Goal: Task Accomplishment & Management: Use online tool/utility

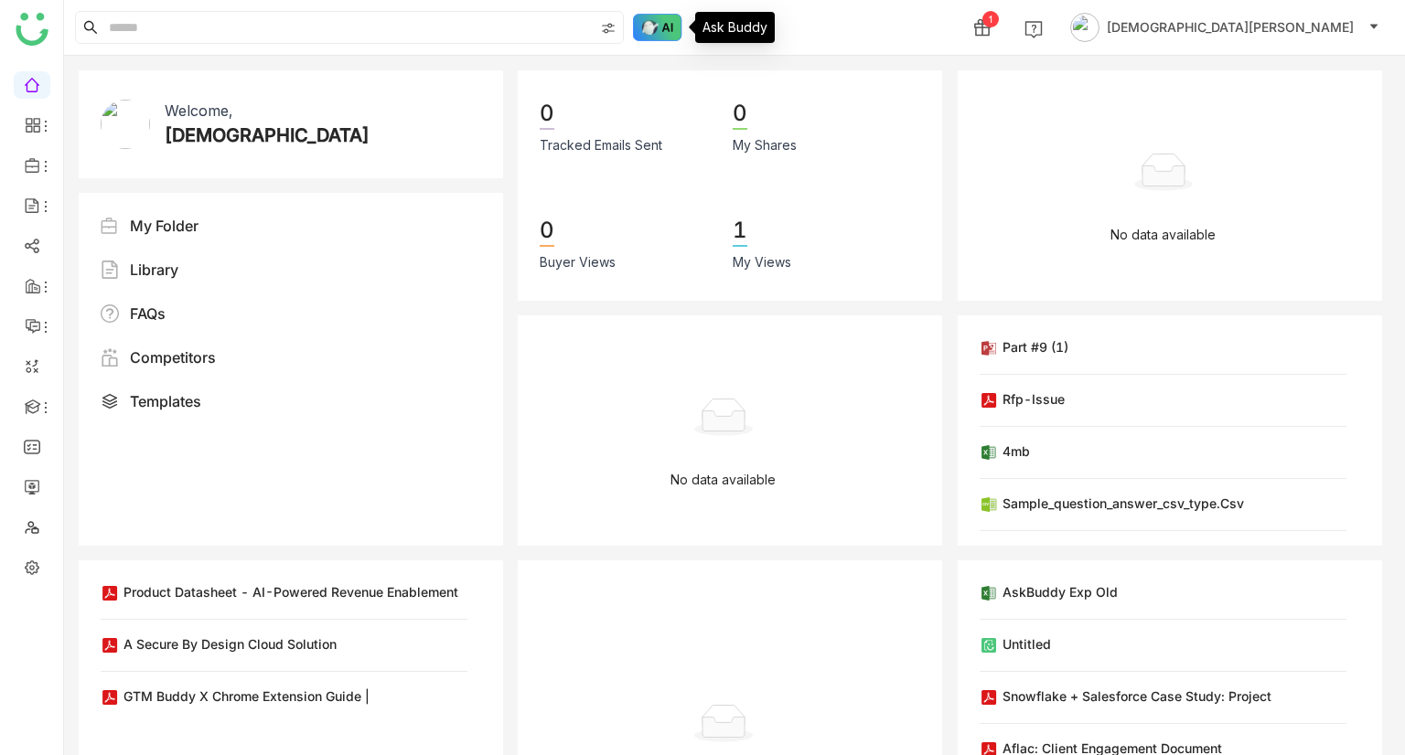
click at [646, 23] on img at bounding box center [657, 27] width 49 height 27
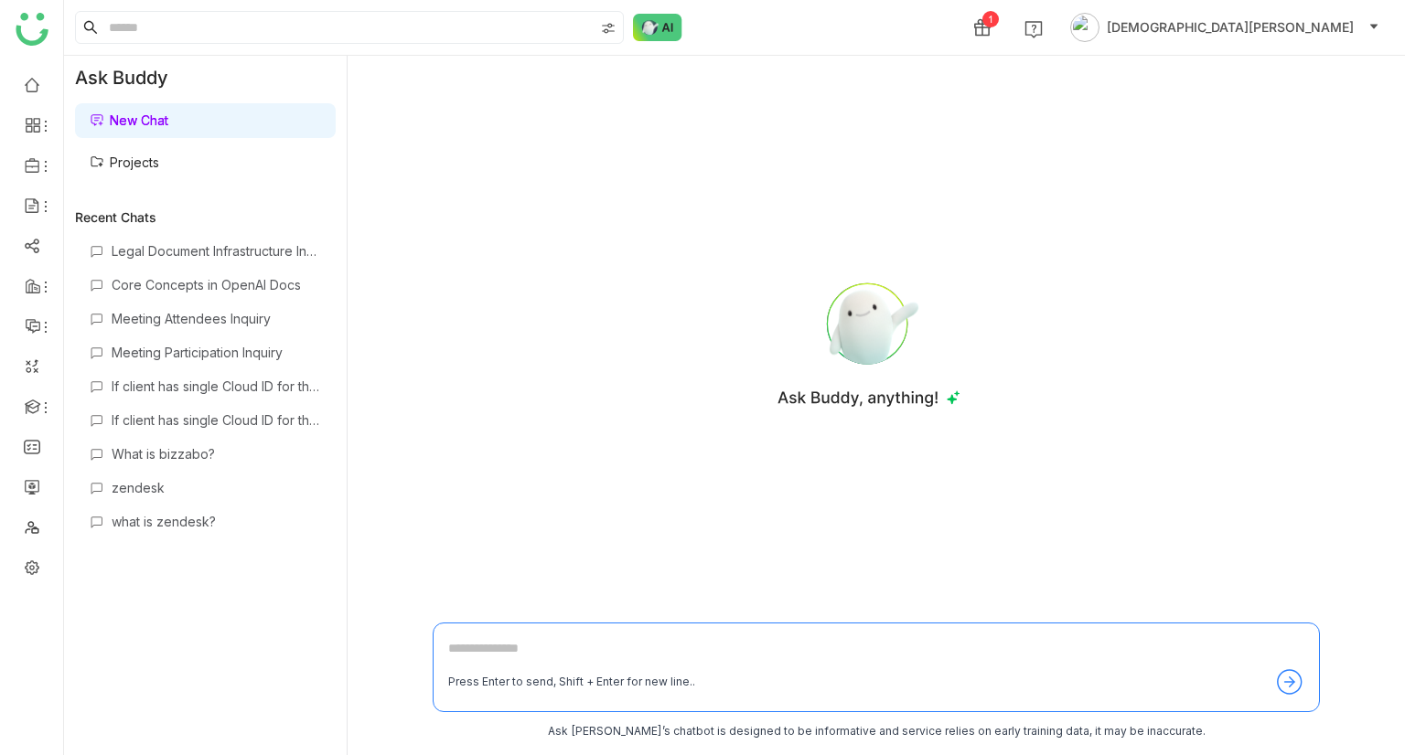
click at [151, 164] on link "Projects" at bounding box center [124, 163] width 69 height 16
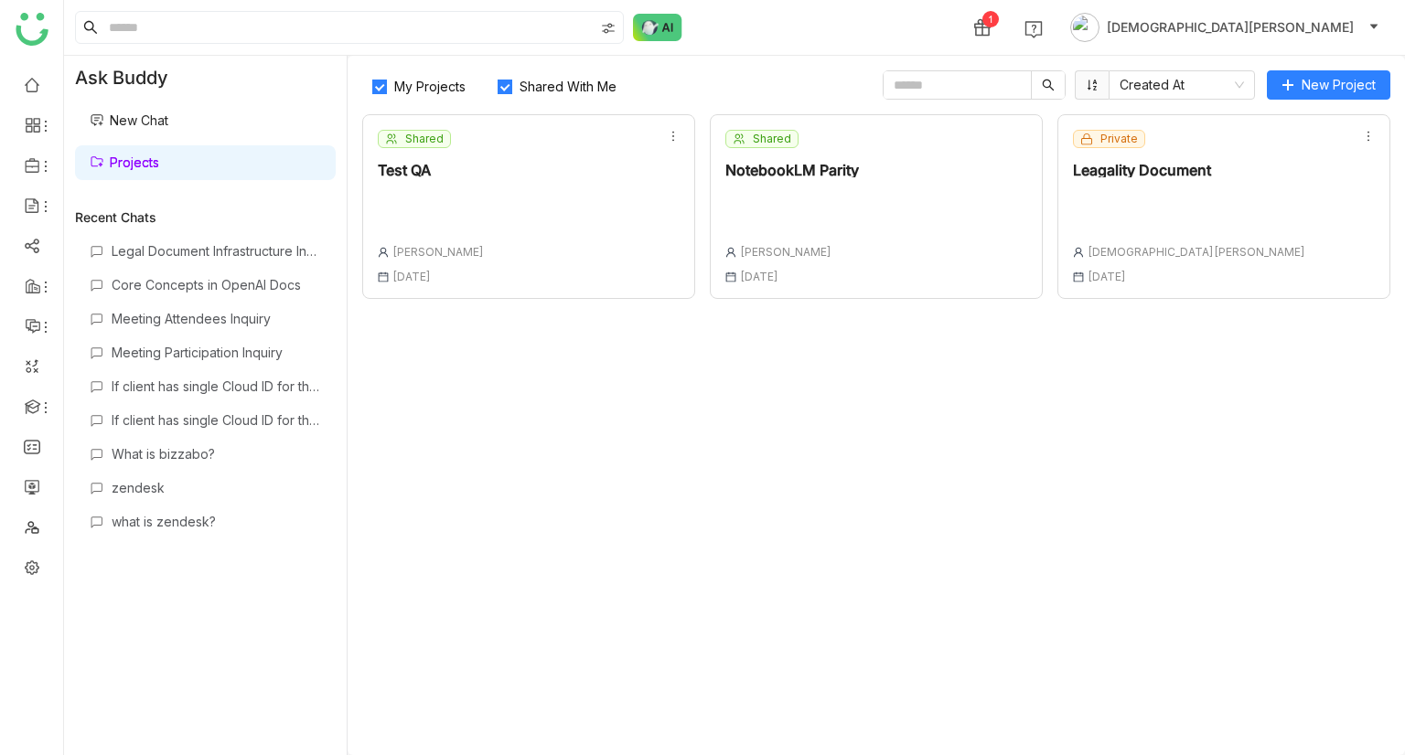
click at [1262, 209] on div "Private Leagality Document [PERSON_NAME][GEOGRAPHIC_DATA] [DATE]" at bounding box center [1223, 206] width 333 height 185
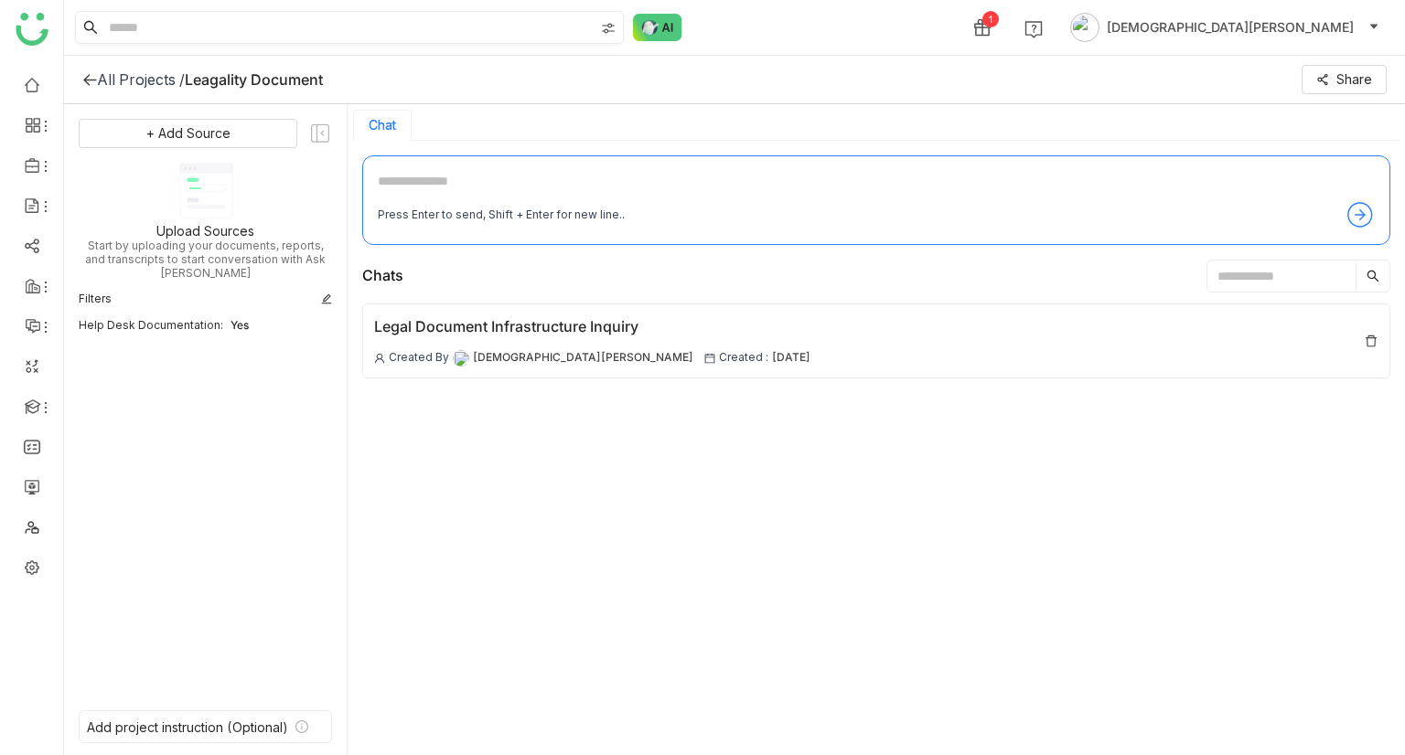
click at [350, 37] on input at bounding box center [349, 27] width 488 height 31
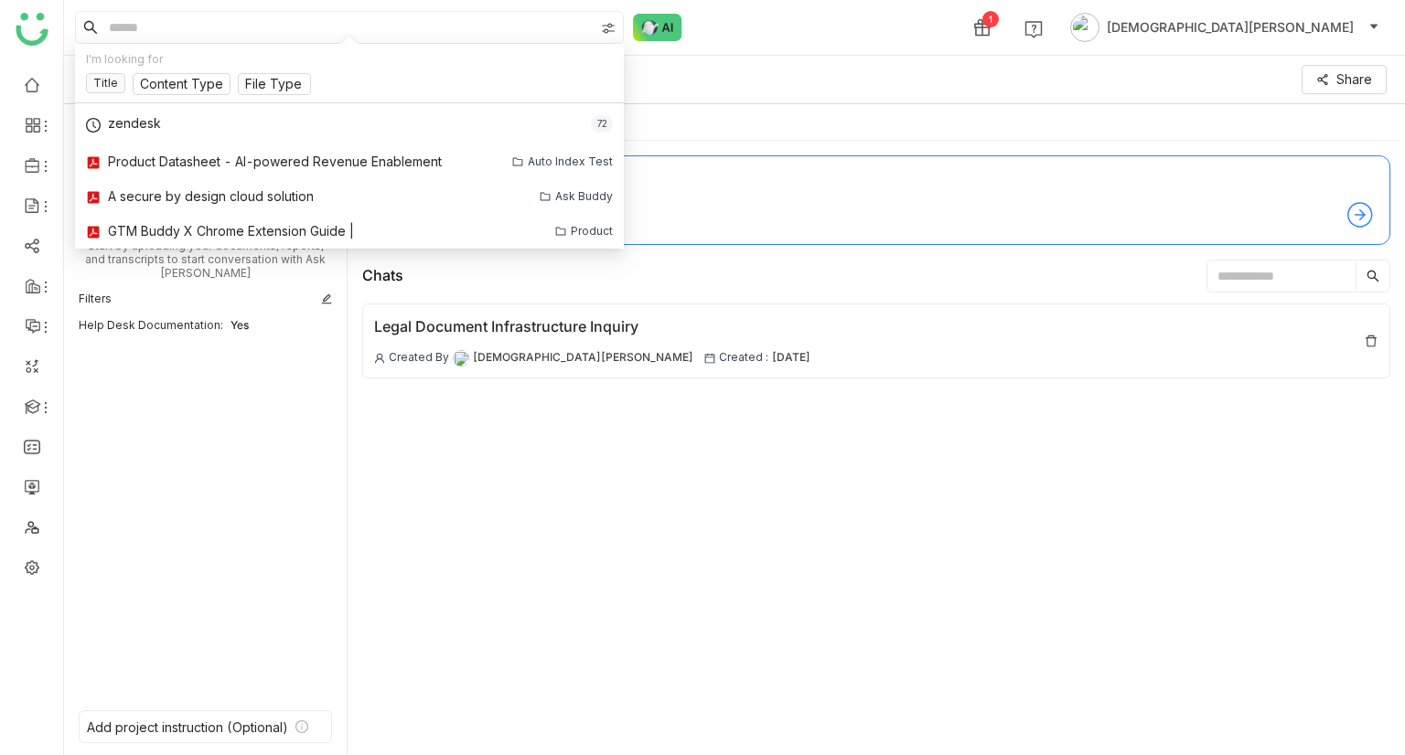
click at [846, 83] on div "All Projects / Leagality Document Share" at bounding box center [734, 80] width 1341 height 48
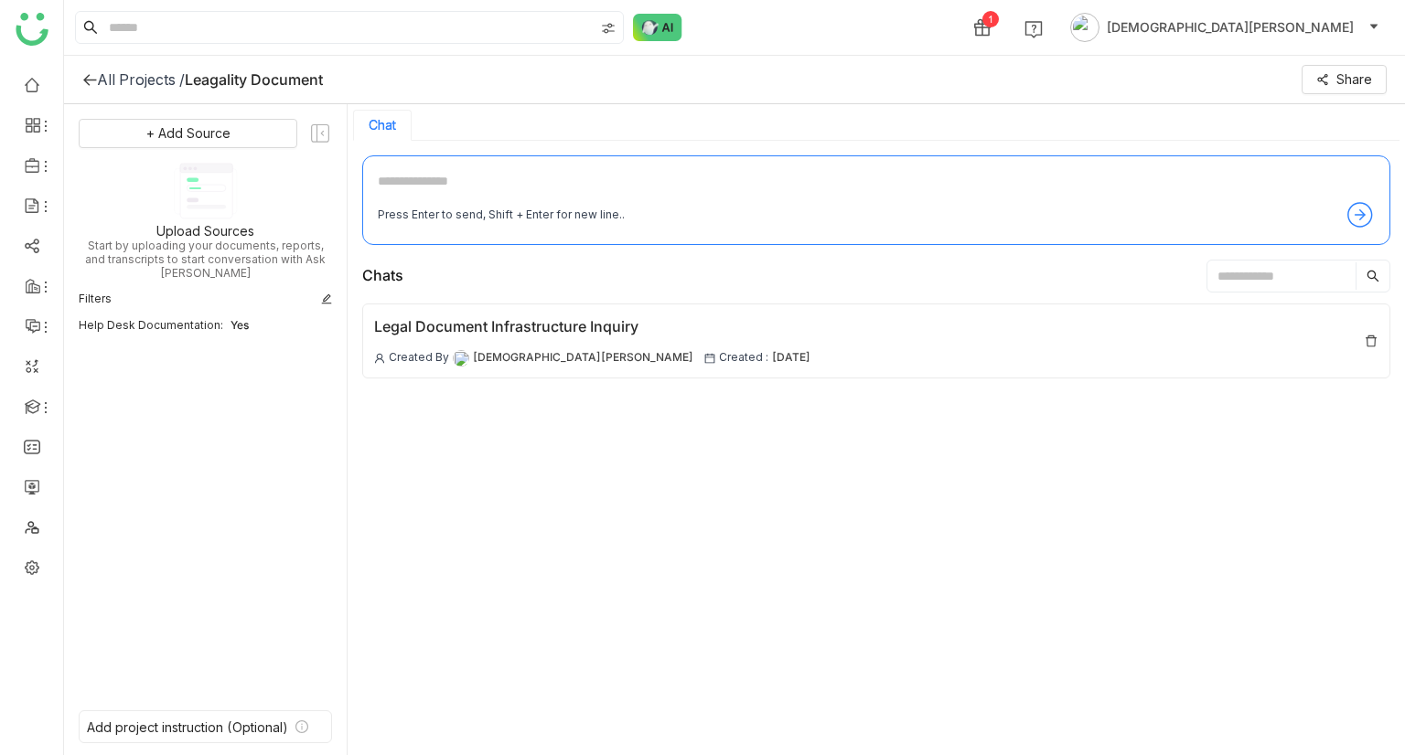
click at [421, 181] on textarea at bounding box center [876, 185] width 997 height 29
type textarea "*"
click at [443, 181] on textarea "*" at bounding box center [876, 185] width 997 height 29
type textarea "**********"
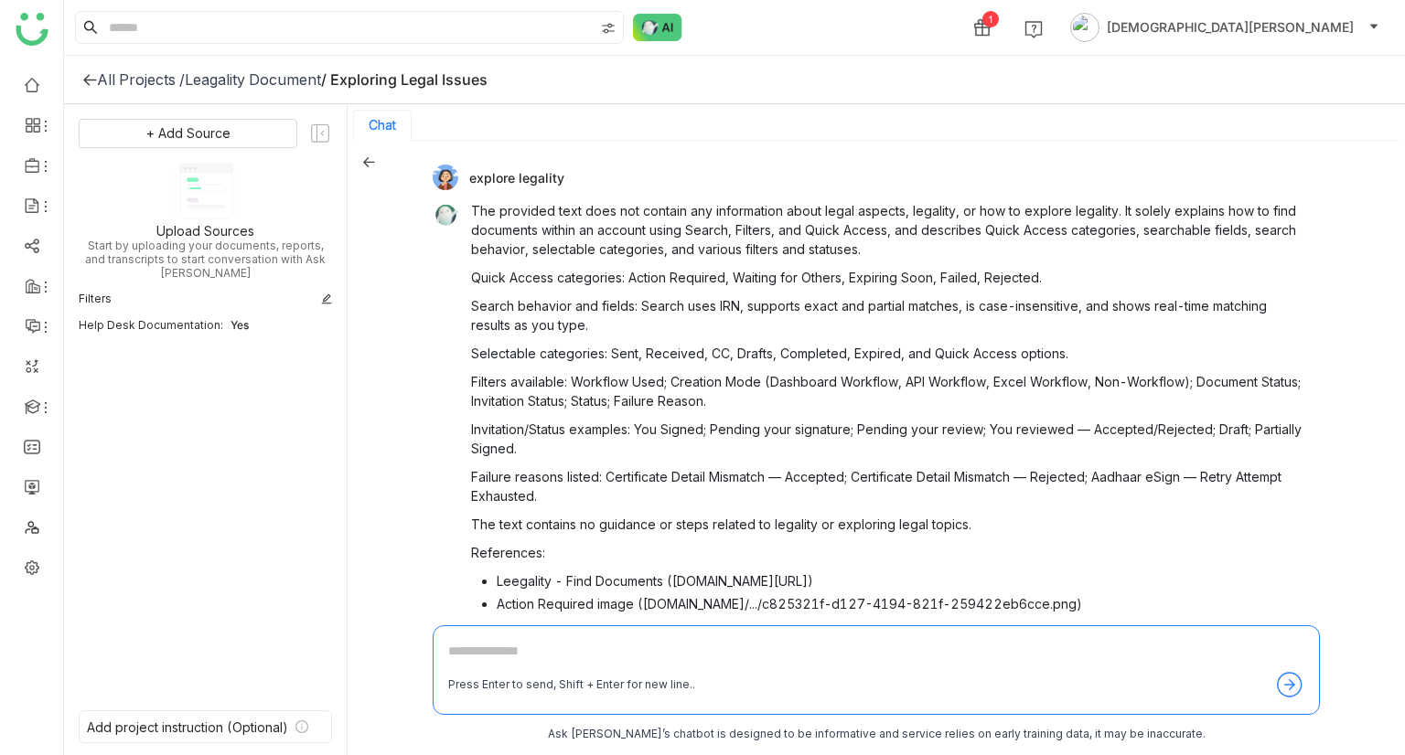
scroll to position [121, 0]
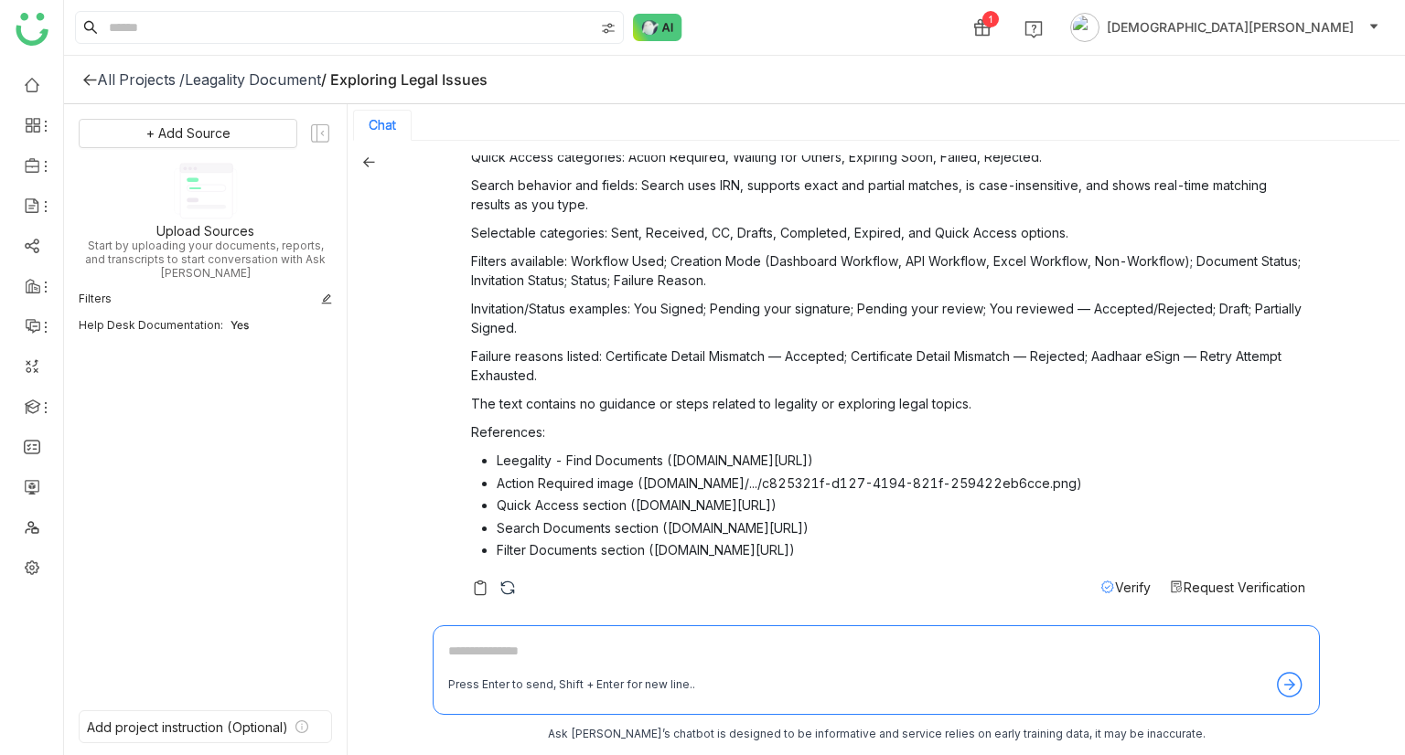
click at [223, 115] on div "+ Add Source Upload Sources Start by uploading your documents, reports, and tra…" at bounding box center [205, 431] width 283 height 654
click at [223, 121] on button "+ Add Source" at bounding box center [188, 133] width 219 height 29
click at [186, 257] on span "Dynamic Filter" at bounding box center [188, 263] width 76 height 16
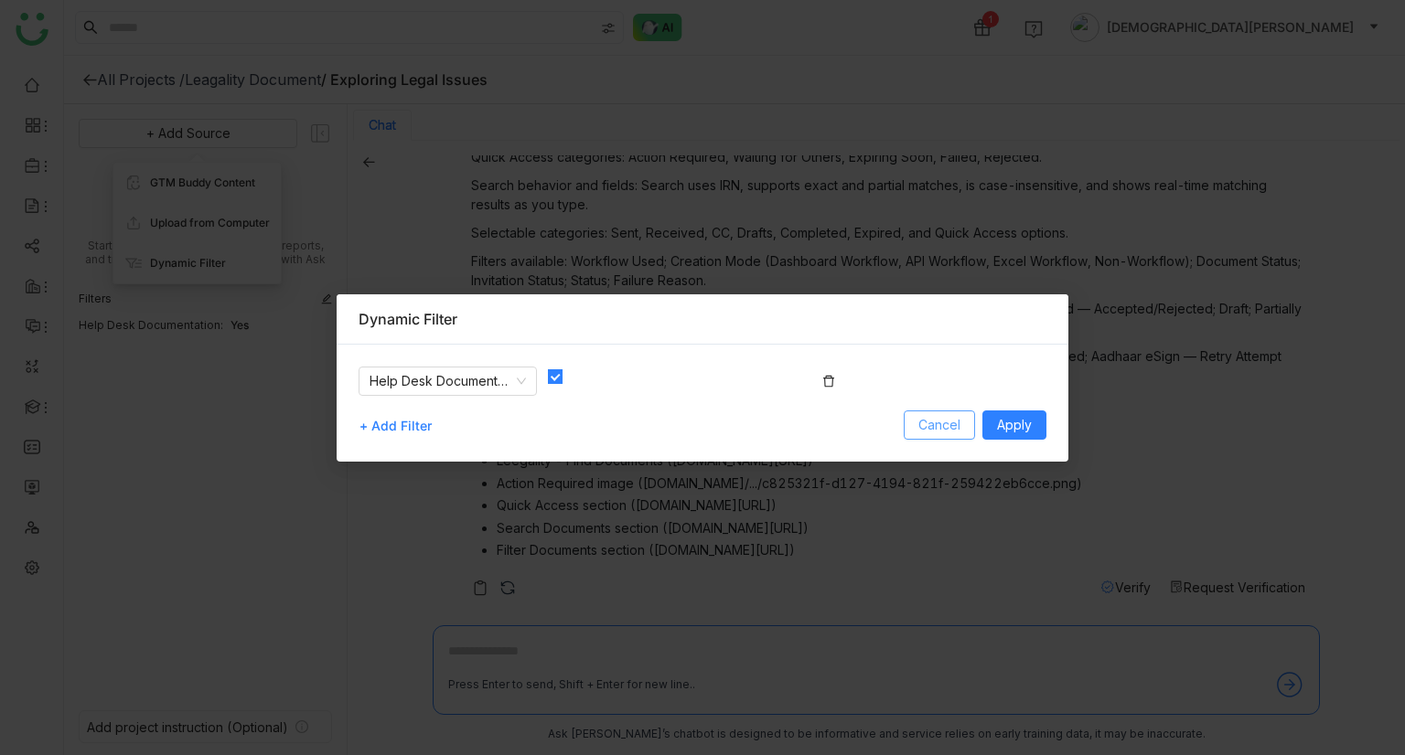
click at [918, 418] on span "Cancel" at bounding box center [939, 425] width 42 height 20
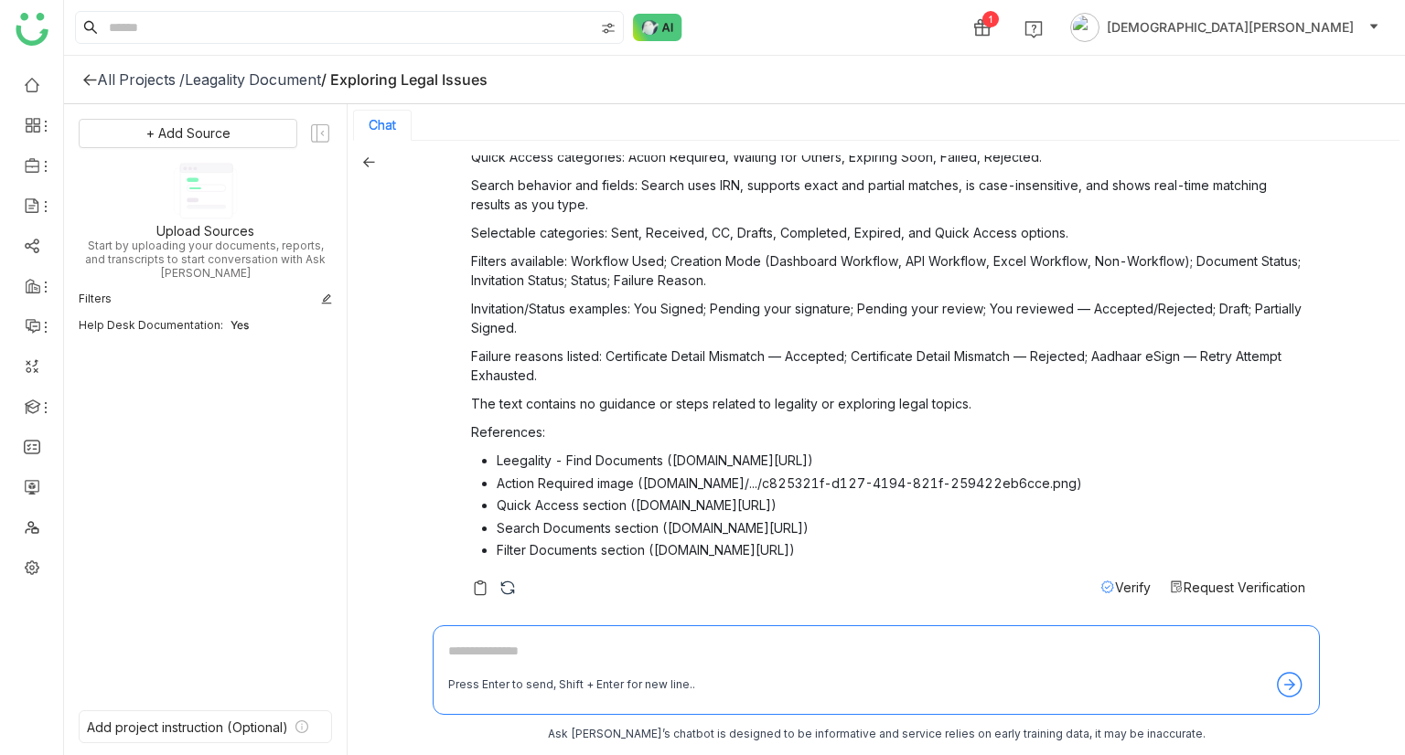
scroll to position [0, 0]
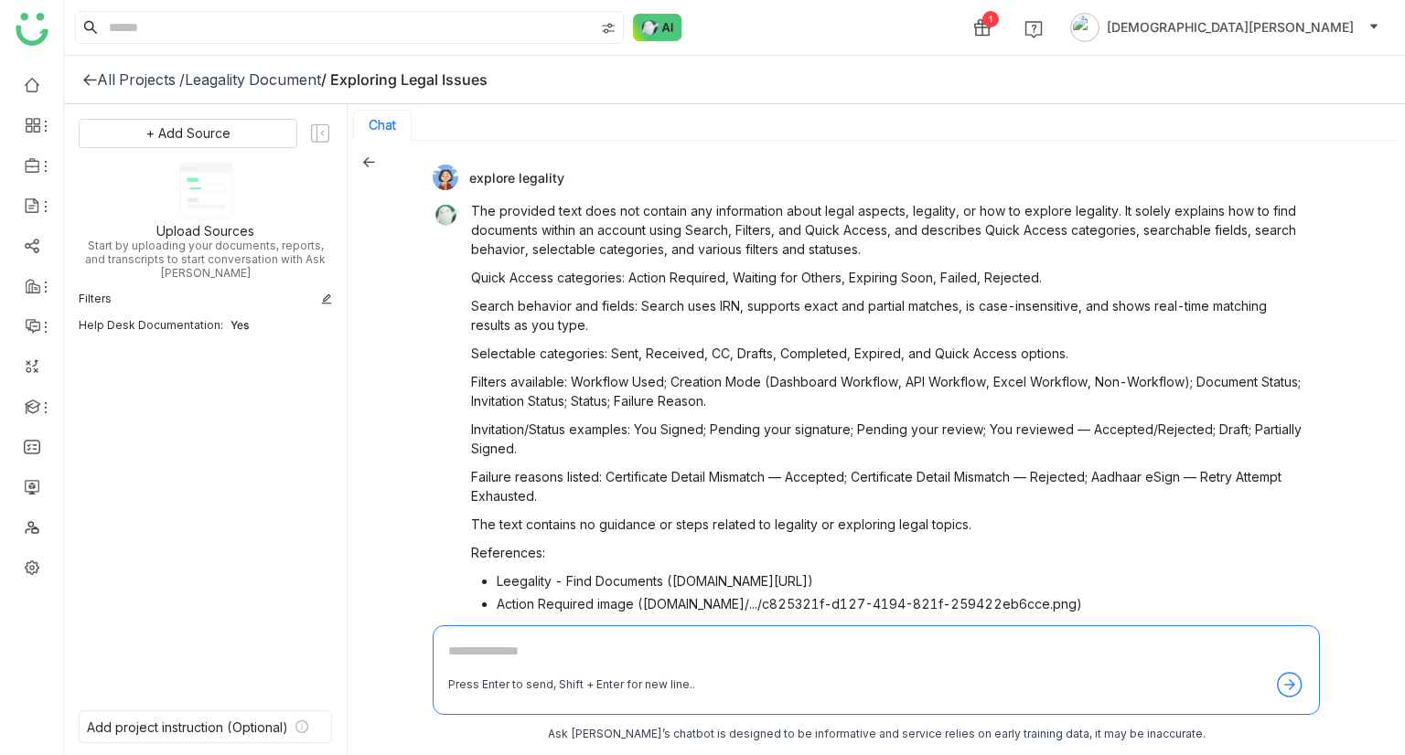
click at [105, 73] on div "All Projects /" at bounding box center [141, 79] width 88 height 18
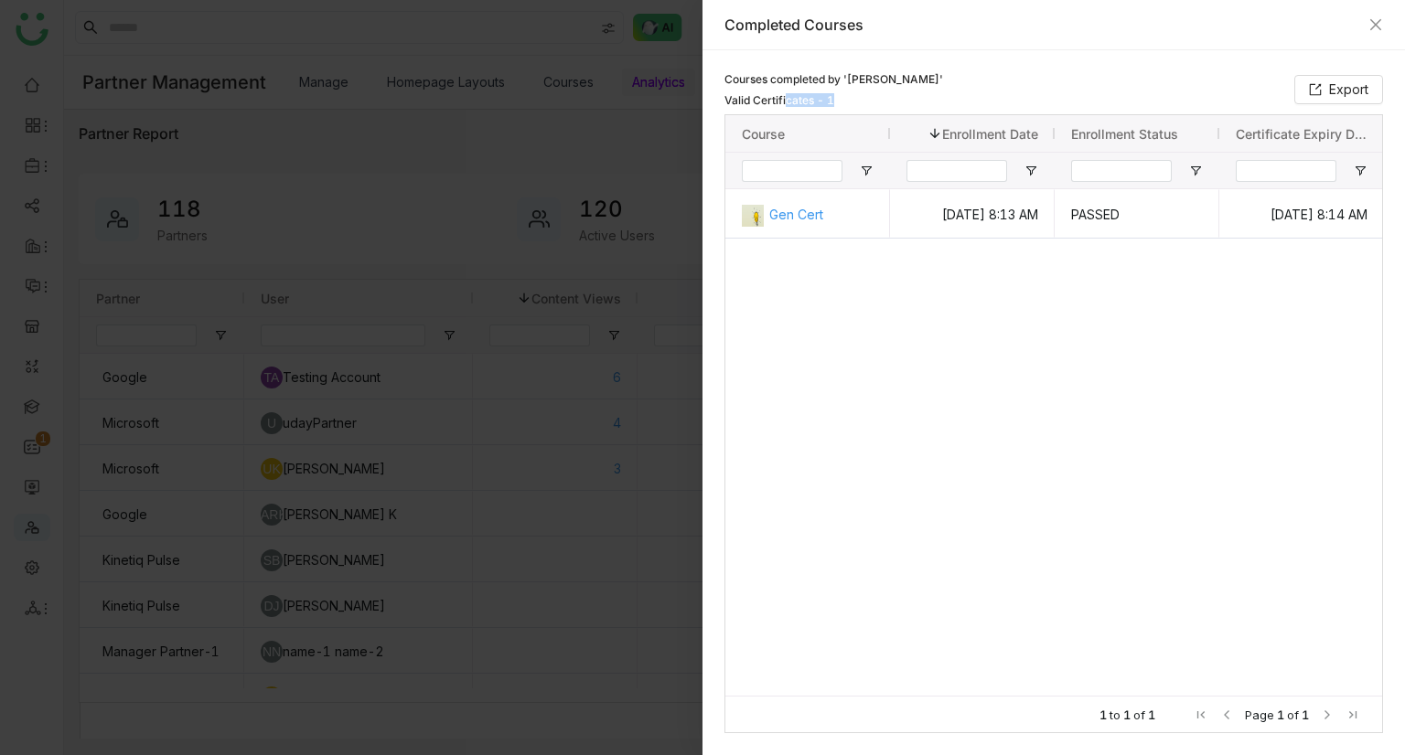
drag, startPoint x: 834, startPoint y: 102, endPoint x: 786, endPoint y: 95, distance: 48.1
click at [786, 95] on span "Valid Certificates - 1" at bounding box center [833, 100] width 219 height 14
